Goal: Find specific page/section: Find specific page/section

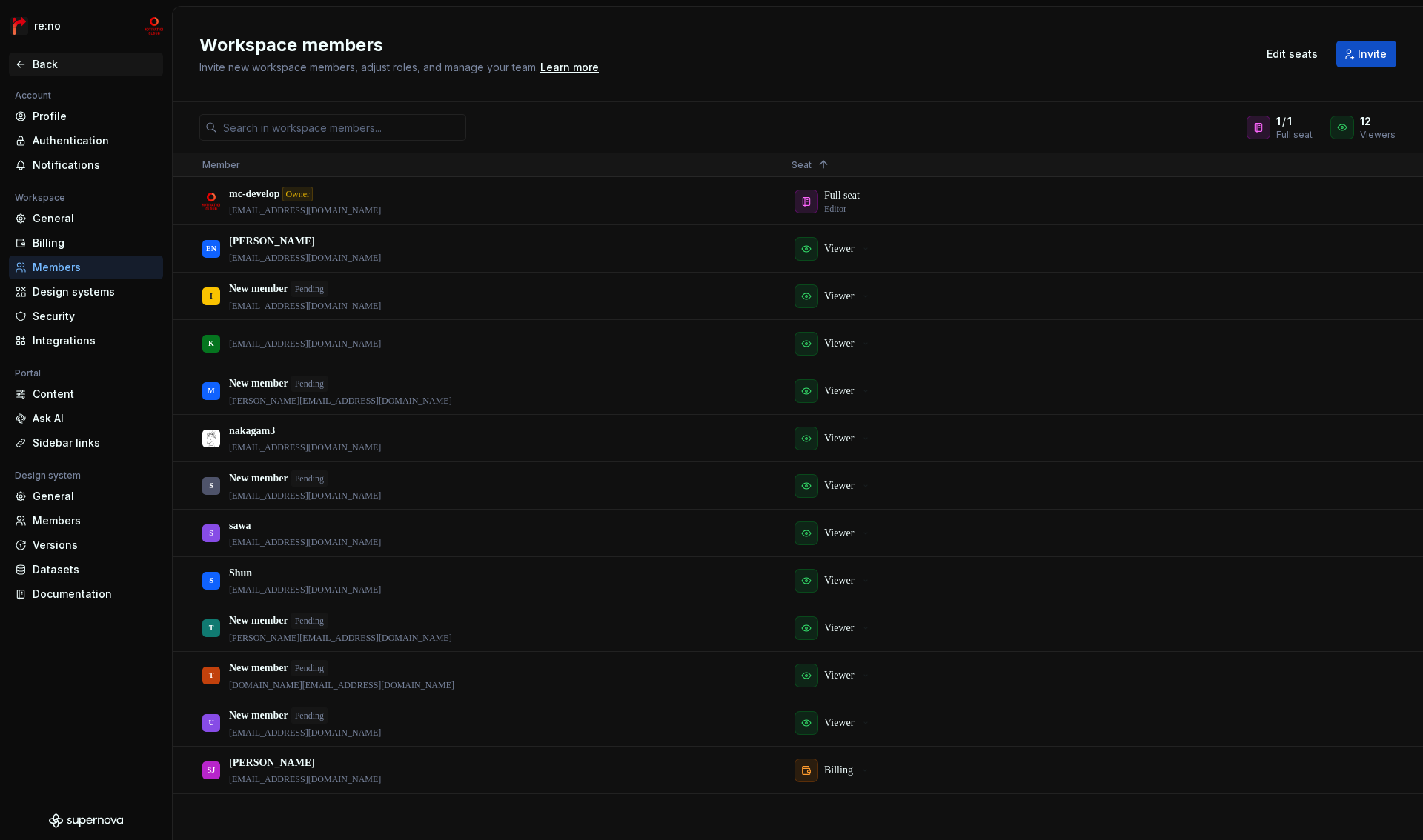
click at [75, 69] on div "Back" at bounding box center [95, 64] width 125 height 15
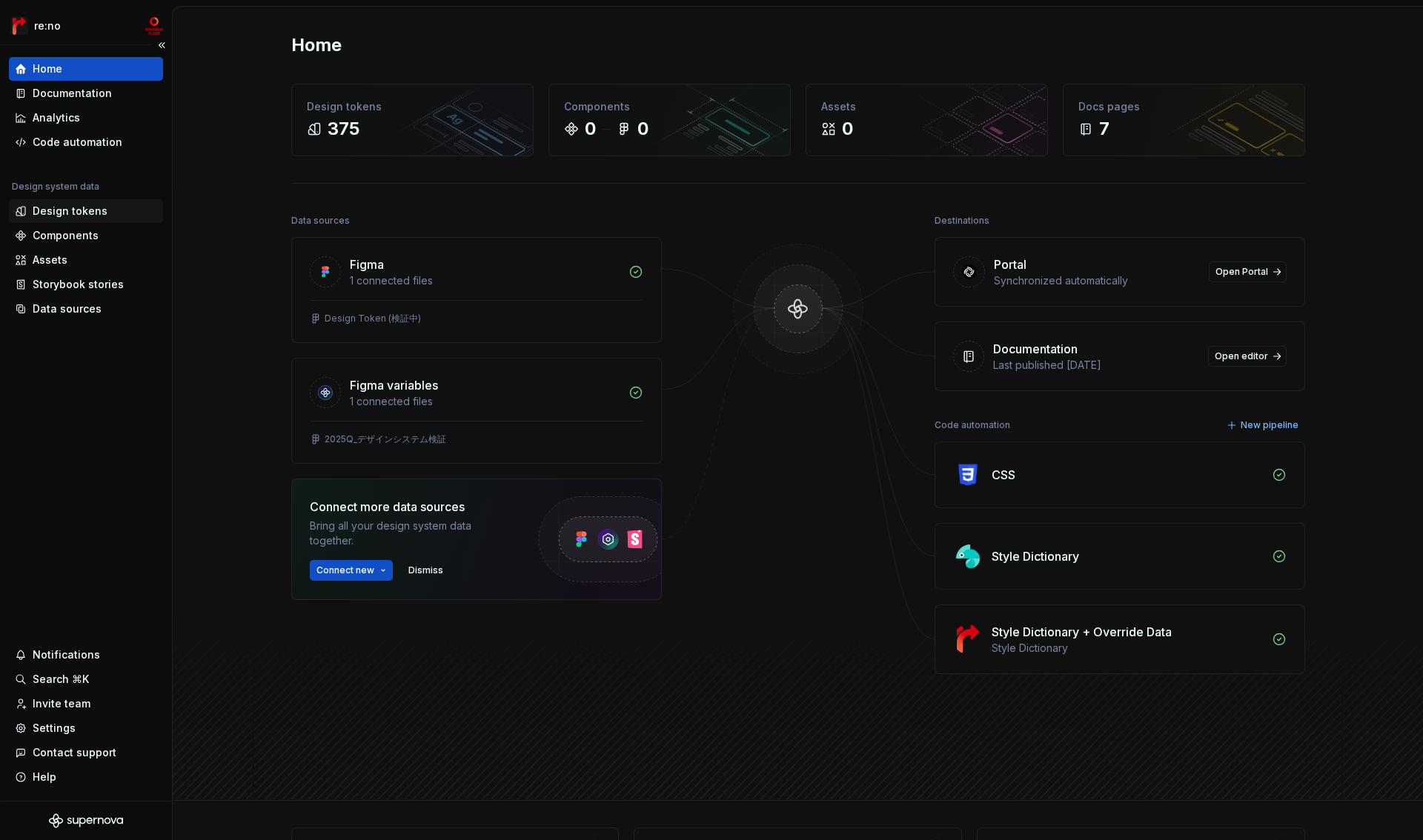
click at [63, 213] on div "Design tokens" at bounding box center [70, 211] width 75 height 15
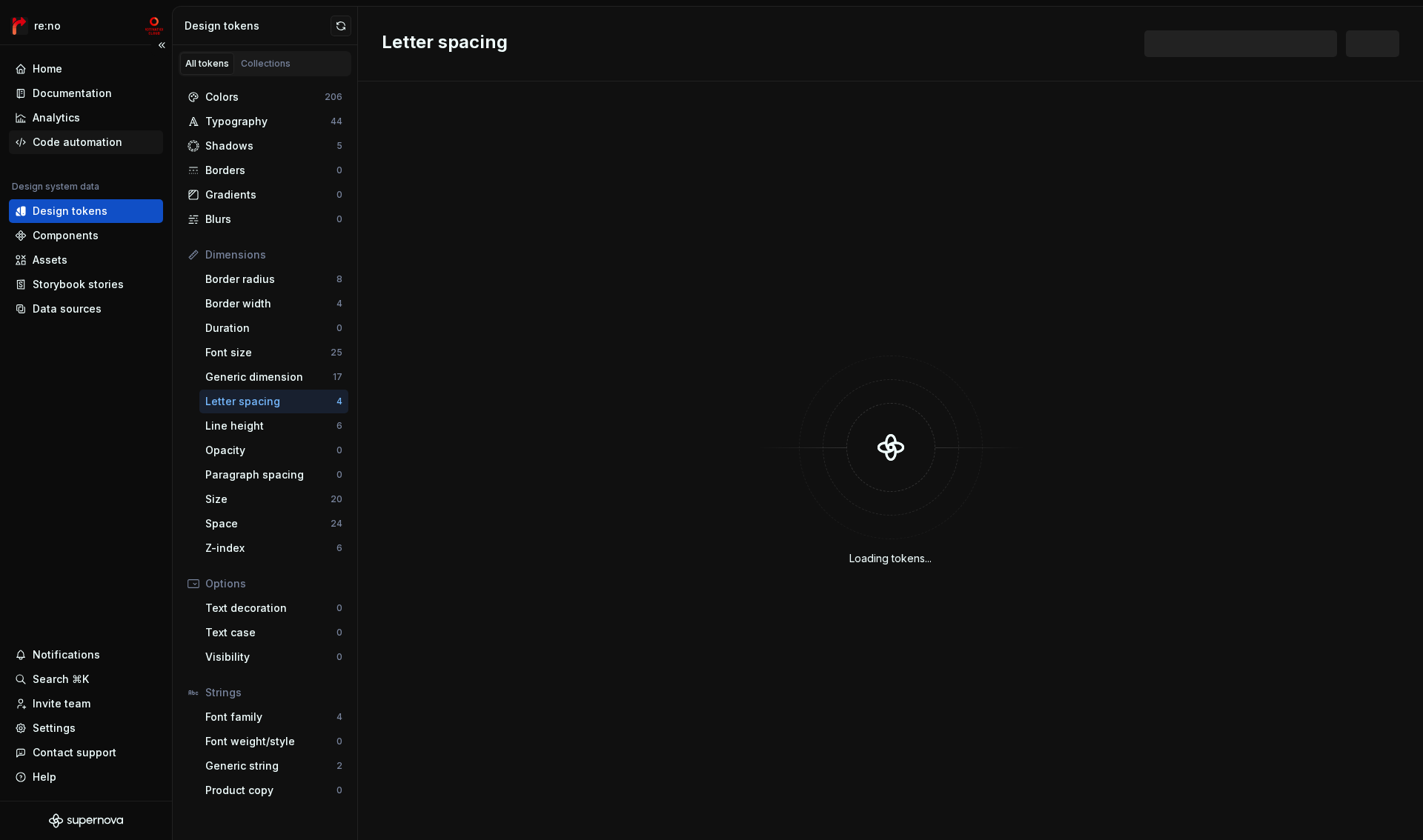
click at [74, 150] on div "Code automation" at bounding box center [85, 143] width 155 height 24
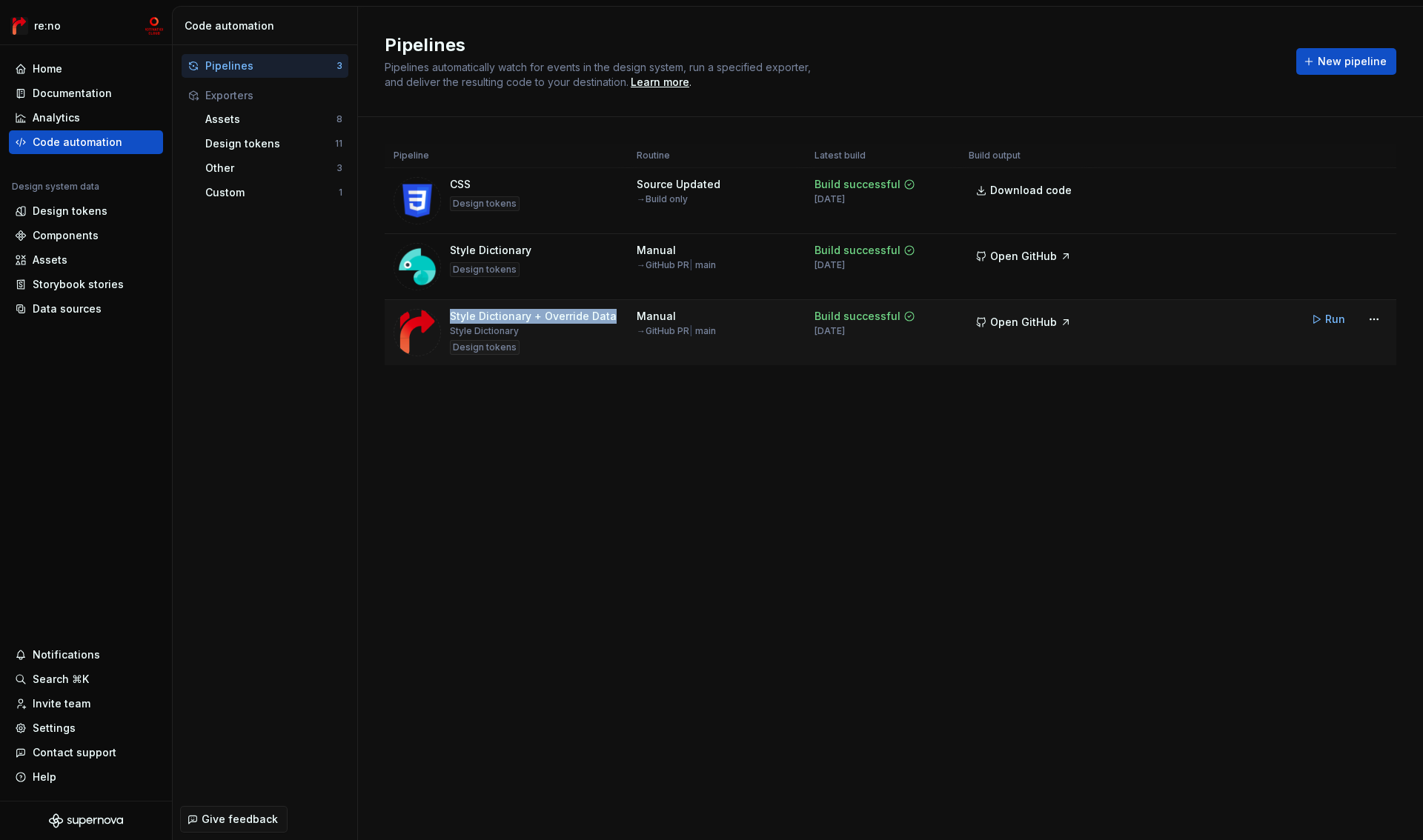
drag, startPoint x: 451, startPoint y: 315, endPoint x: 597, endPoint y: 336, distance: 147.5
click at [597, 335] on div "Style Dictionary + Override Data Style Dictionary Design tokens" at bounding box center [533, 333] width 167 height 48
click at [587, 401] on div "Pipeline Routine Latest build Build output CSS Design tokens Source Updated → B…" at bounding box center [890, 269] width 1012 height 305
click at [92, 205] on div "Design tokens" at bounding box center [70, 211] width 75 height 15
